Goal: Task Accomplishment & Management: Manage account settings

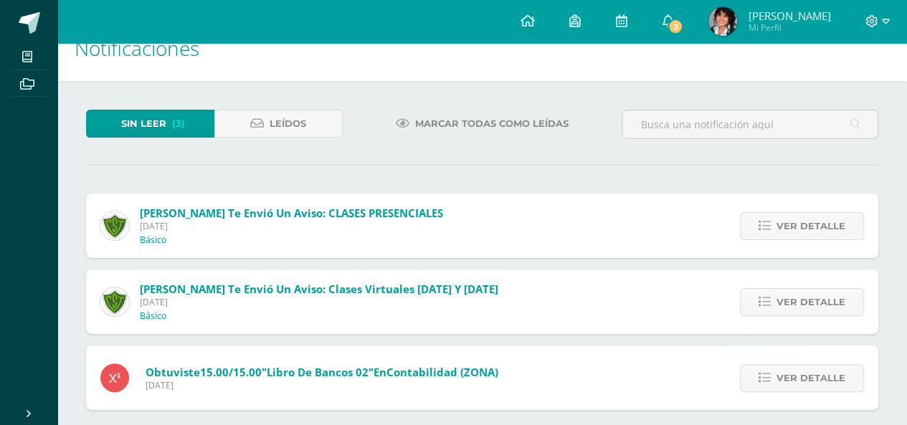
scroll to position [39, 0]
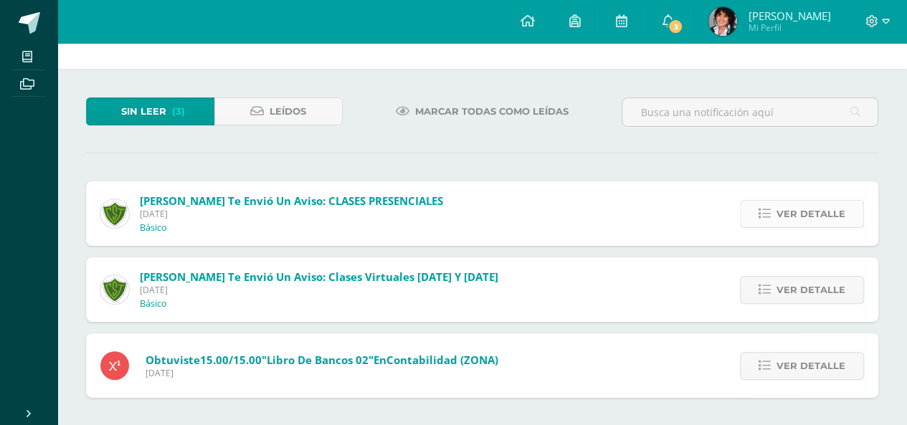
click at [795, 217] on span "Ver detalle" at bounding box center [811, 214] width 69 height 27
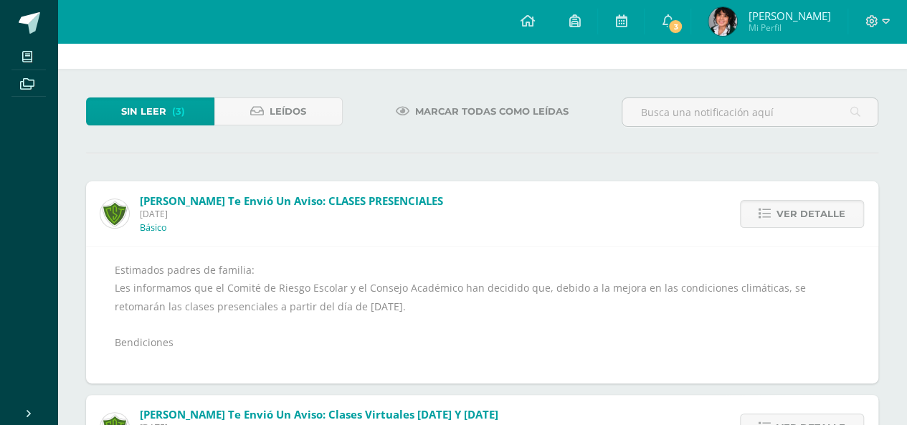
click at [498, 112] on span "Marcar todas como leídas" at bounding box center [491, 111] width 153 height 27
